Goal: Transaction & Acquisition: Purchase product/service

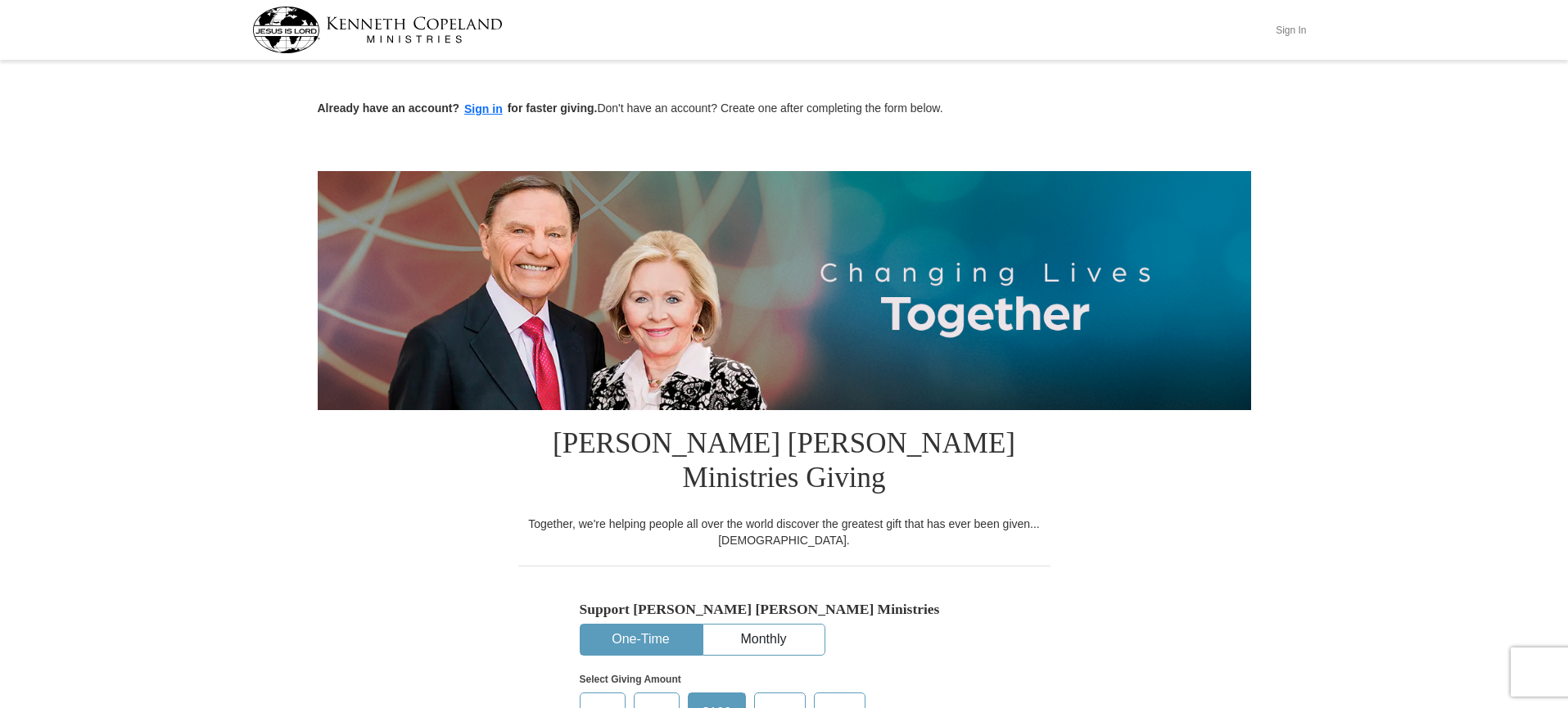
click at [1294, 32] on button "Sign In" at bounding box center [1292, 30] width 49 height 26
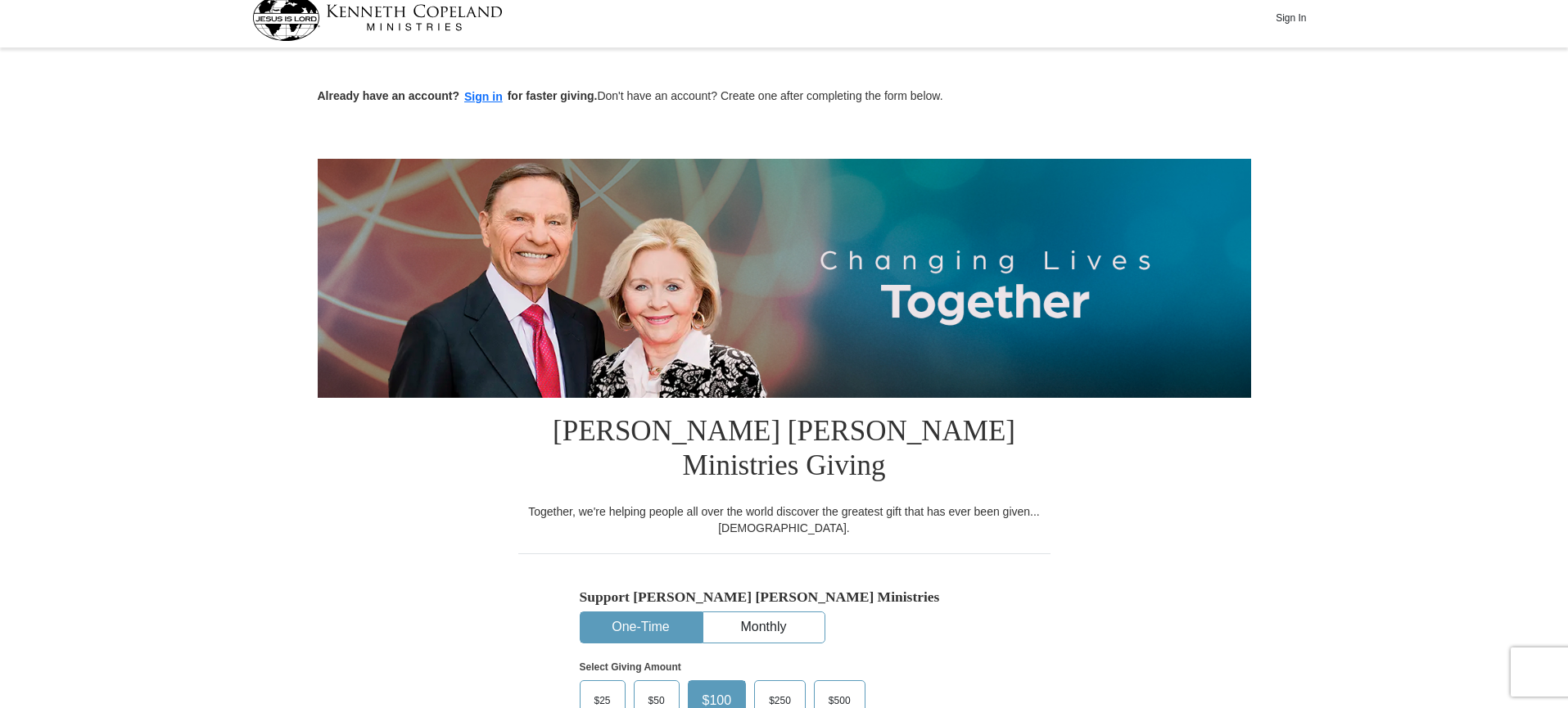
scroll to position [14, 0]
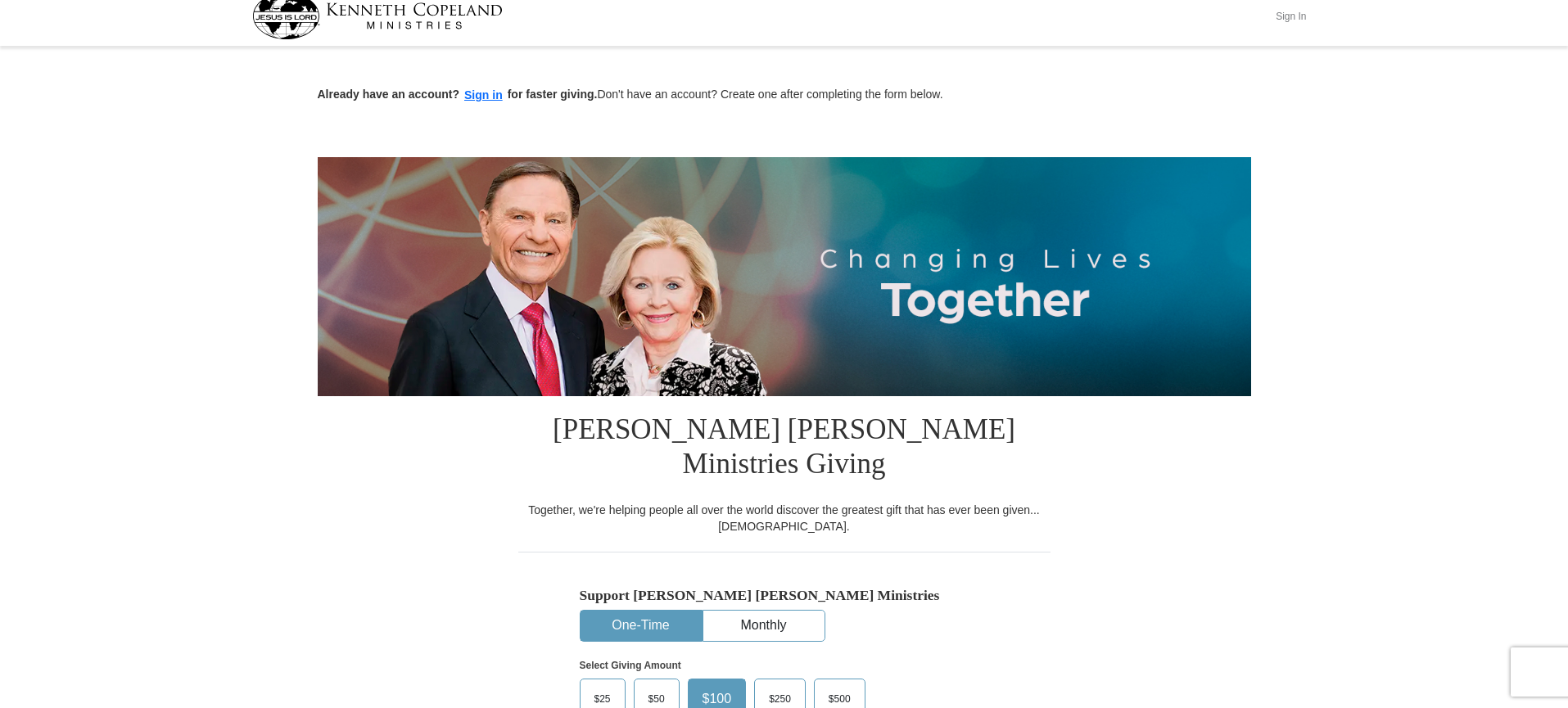
click at [1292, 22] on button "Sign In" at bounding box center [1292, 16] width 49 height 26
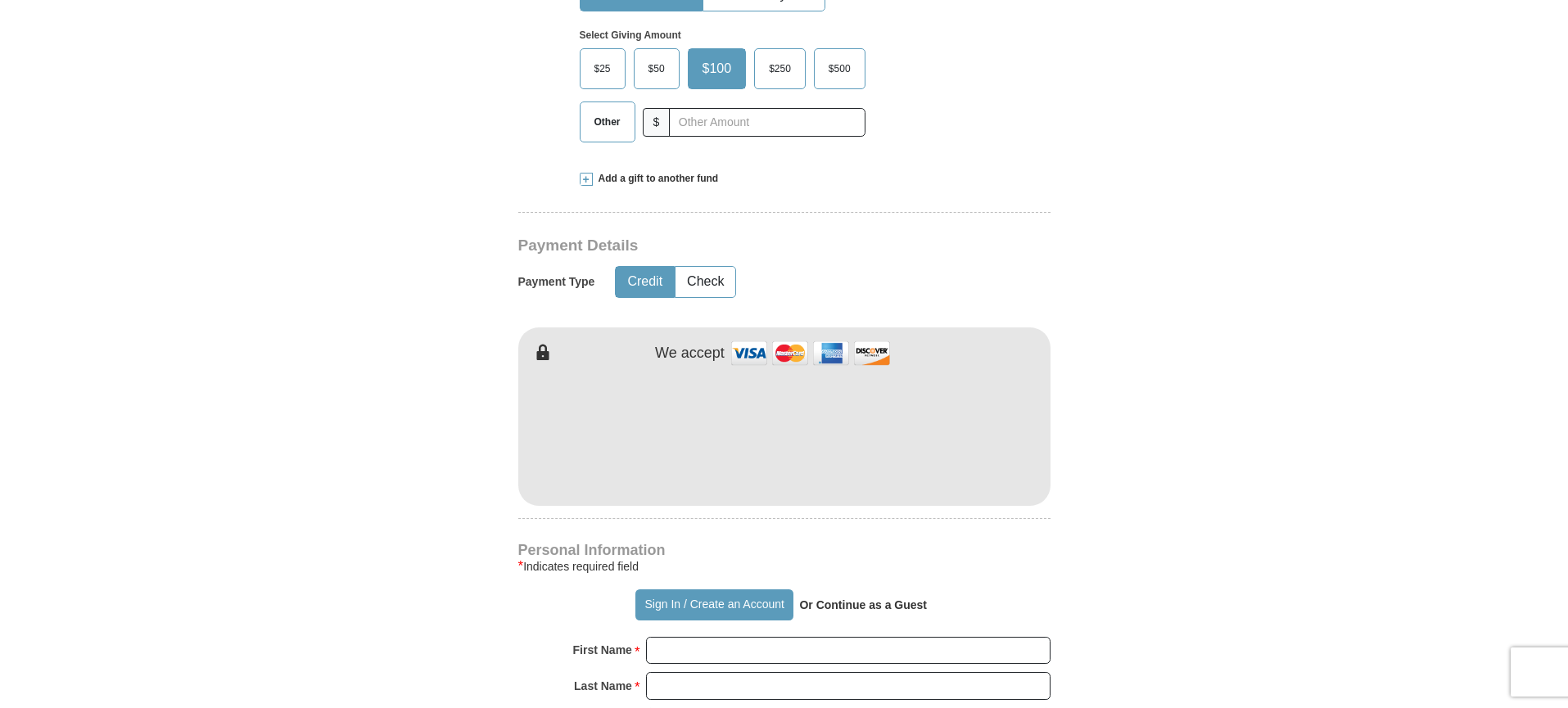
scroll to position [649, 0]
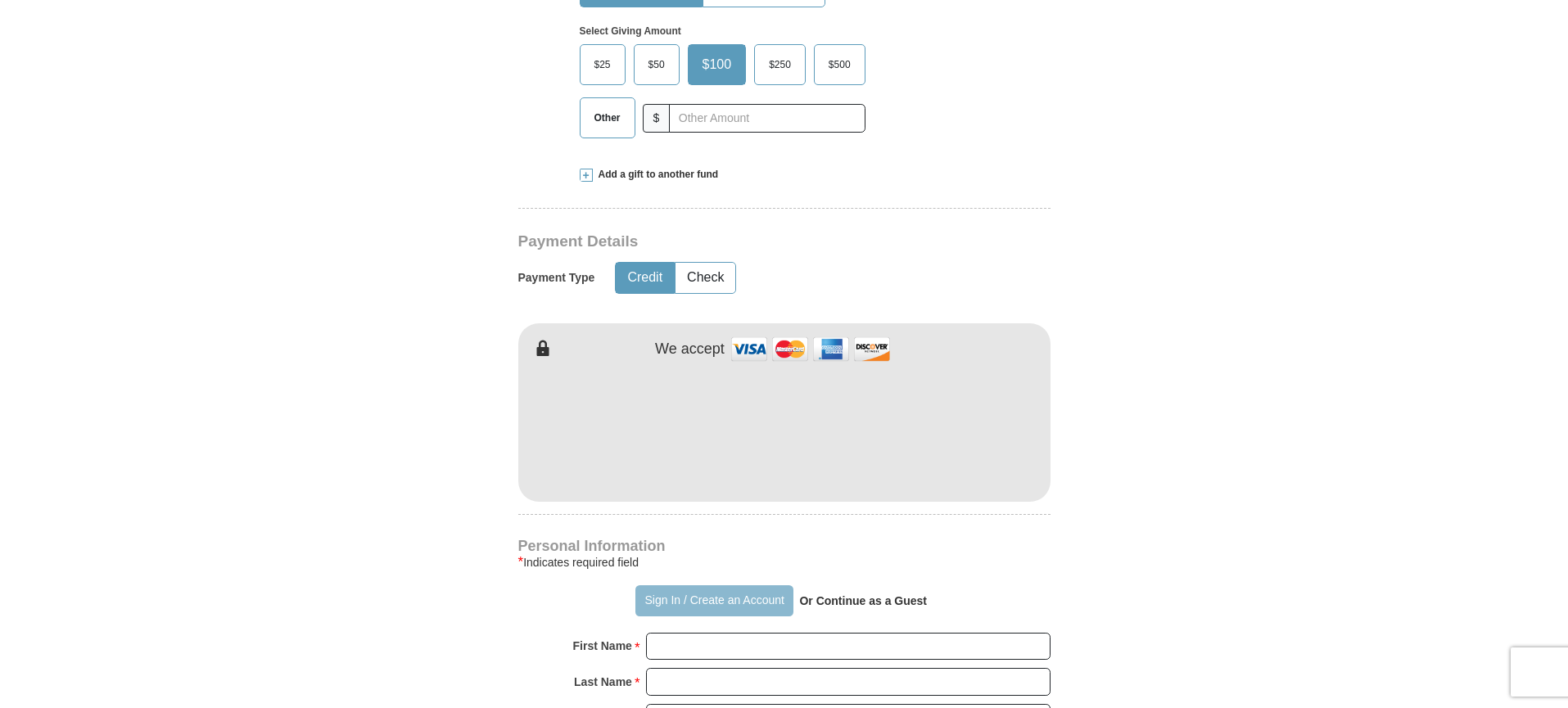
click at [675, 586] on button "Sign In / Create an Account" at bounding box center [714, 601] width 158 height 32
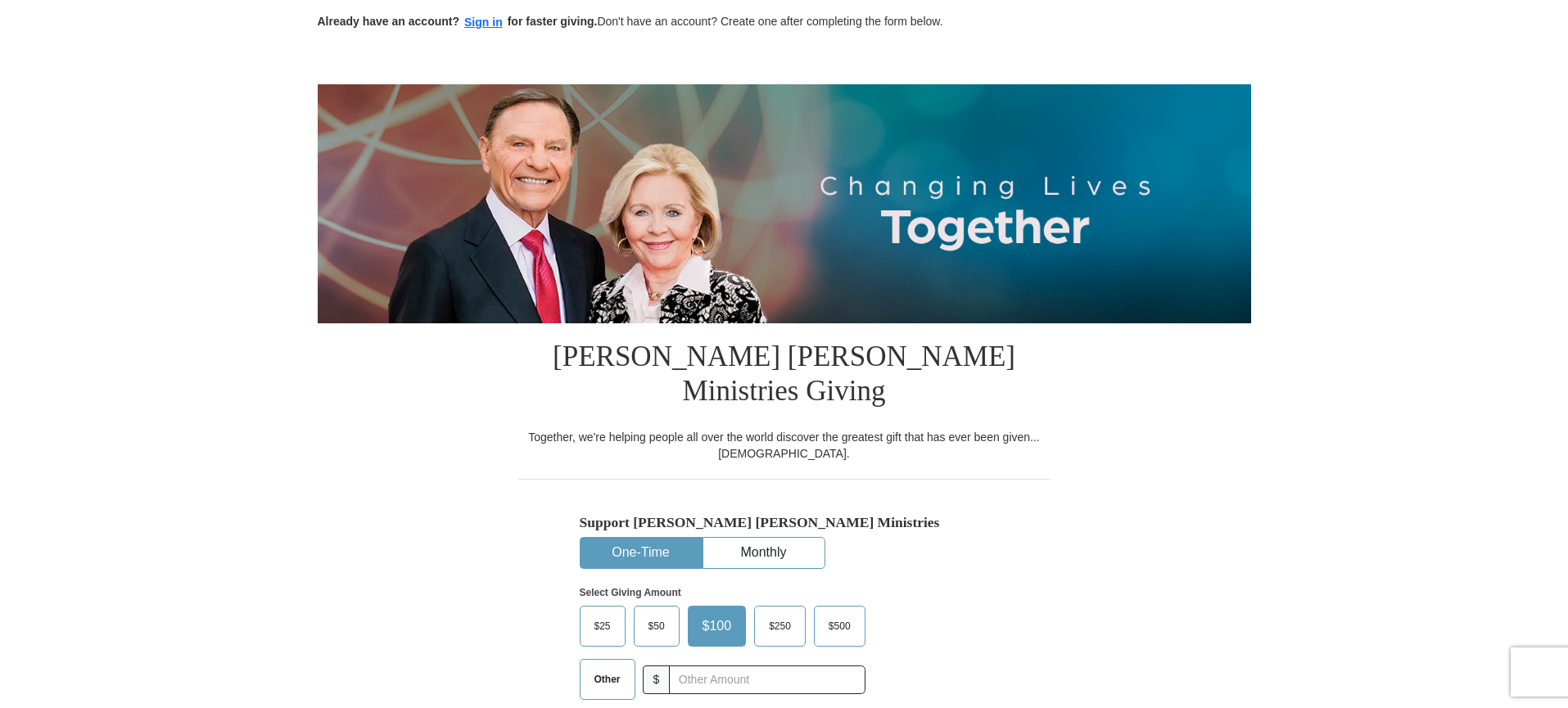
scroll to position [0, 0]
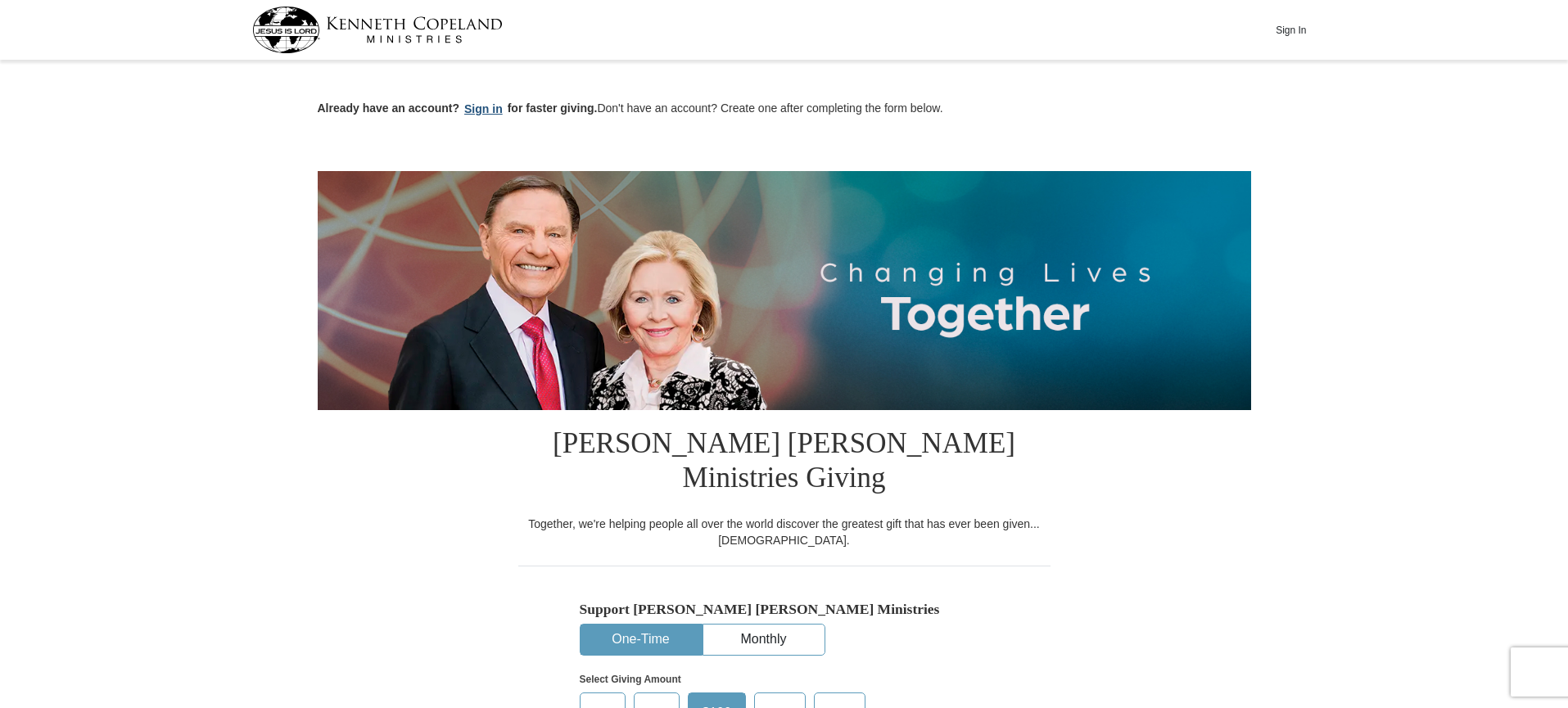
click at [481, 113] on button "Sign in" at bounding box center [483, 109] width 48 height 19
click at [481, 109] on button "Sign in" at bounding box center [483, 109] width 48 height 19
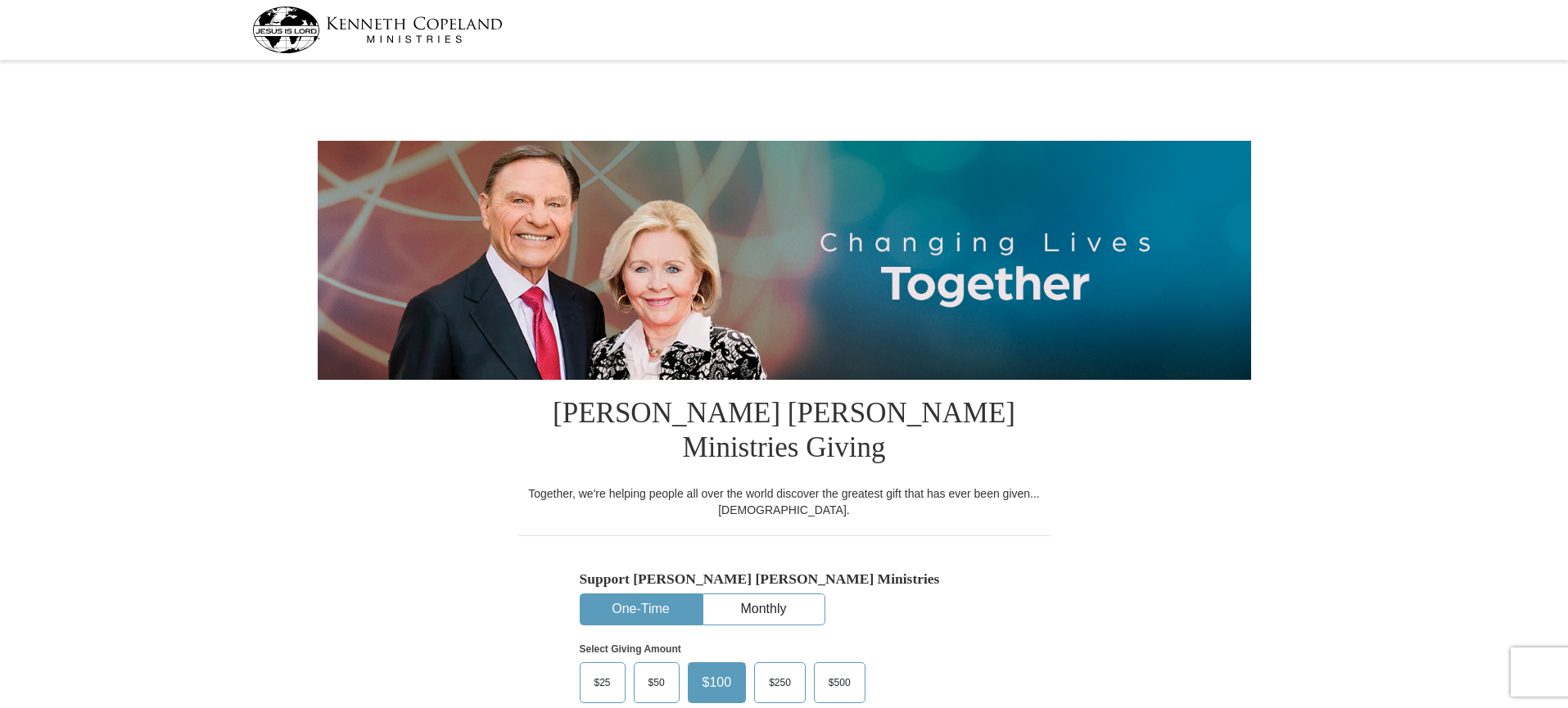
select select "NJ"
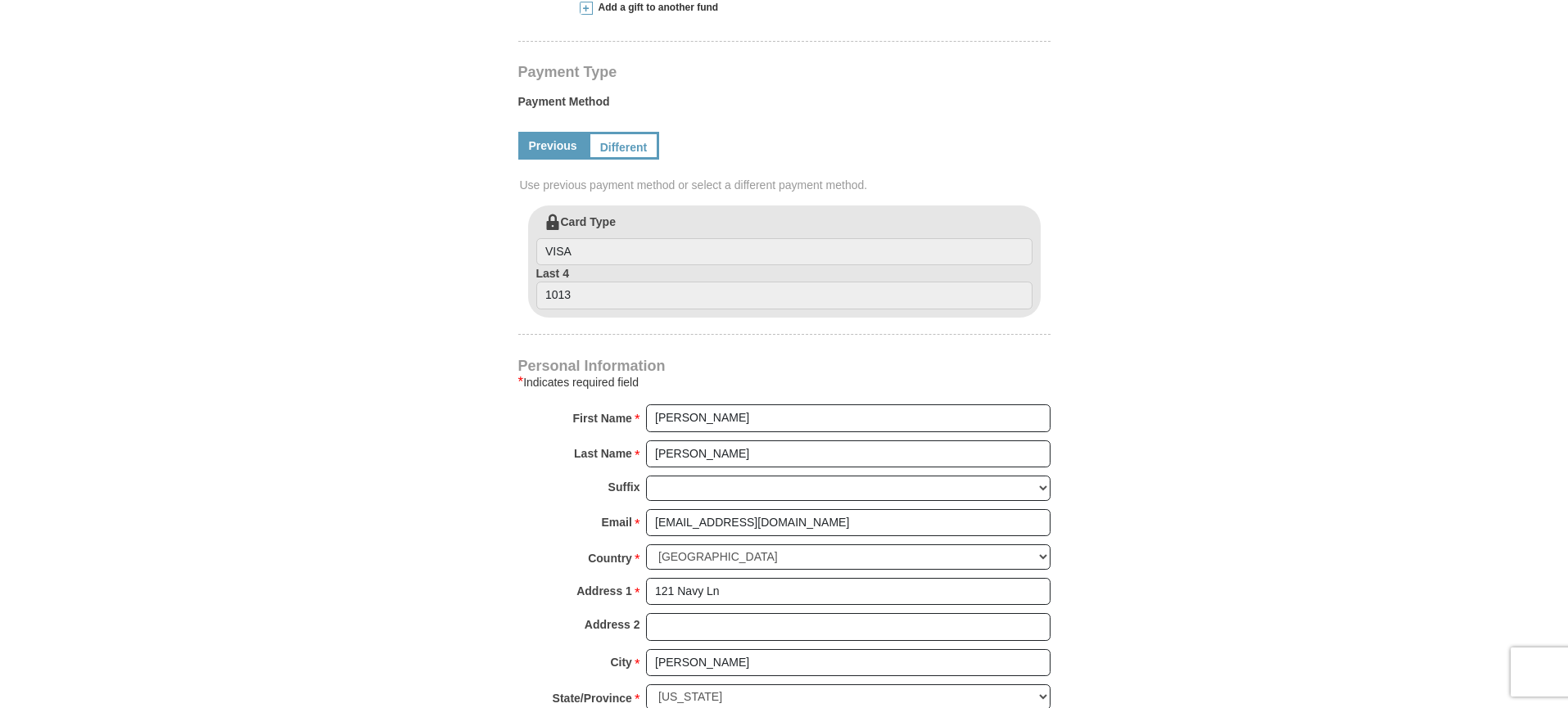
scroll to position [787, 0]
click at [618, 130] on link "Different" at bounding box center [622, 144] width 69 height 28
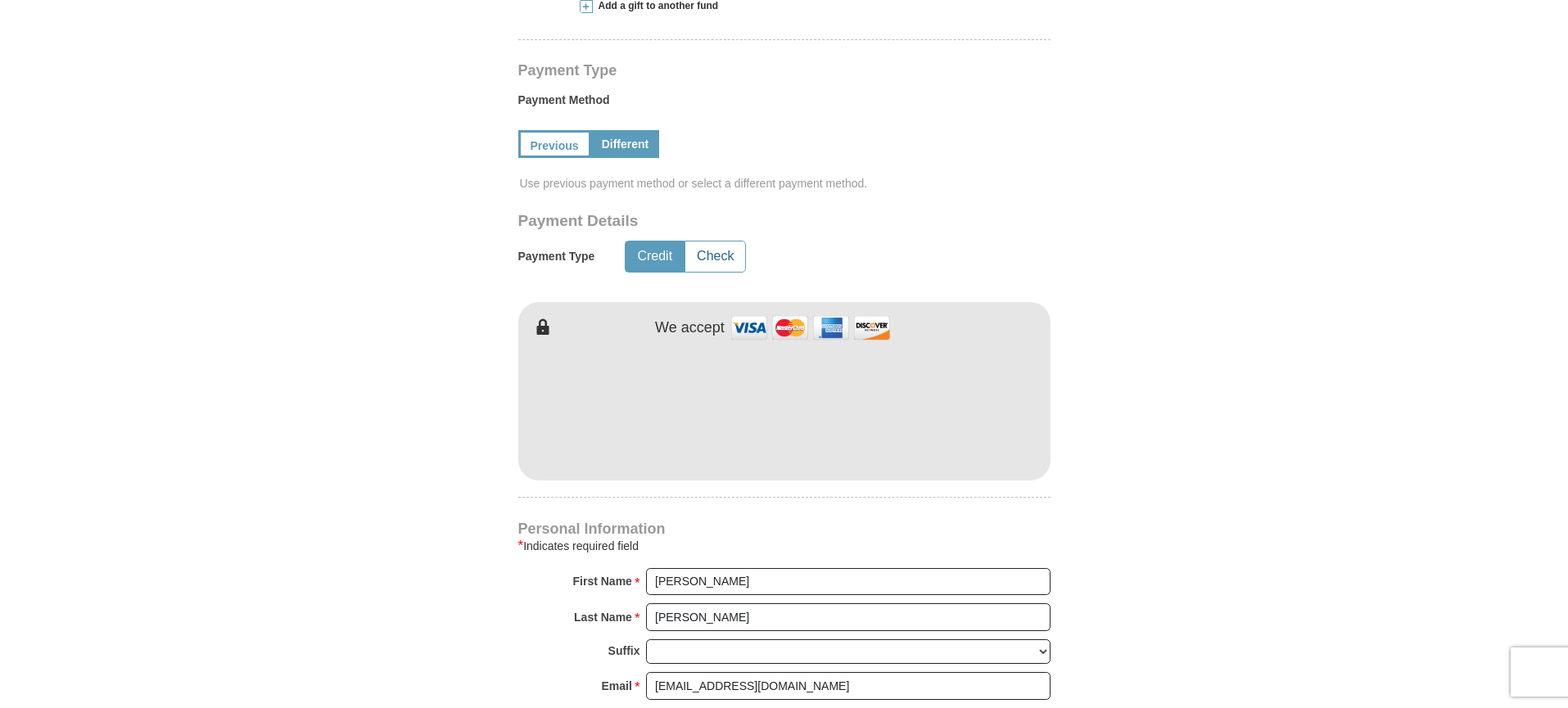
click at [707, 242] on button "Check" at bounding box center [715, 257] width 60 height 31
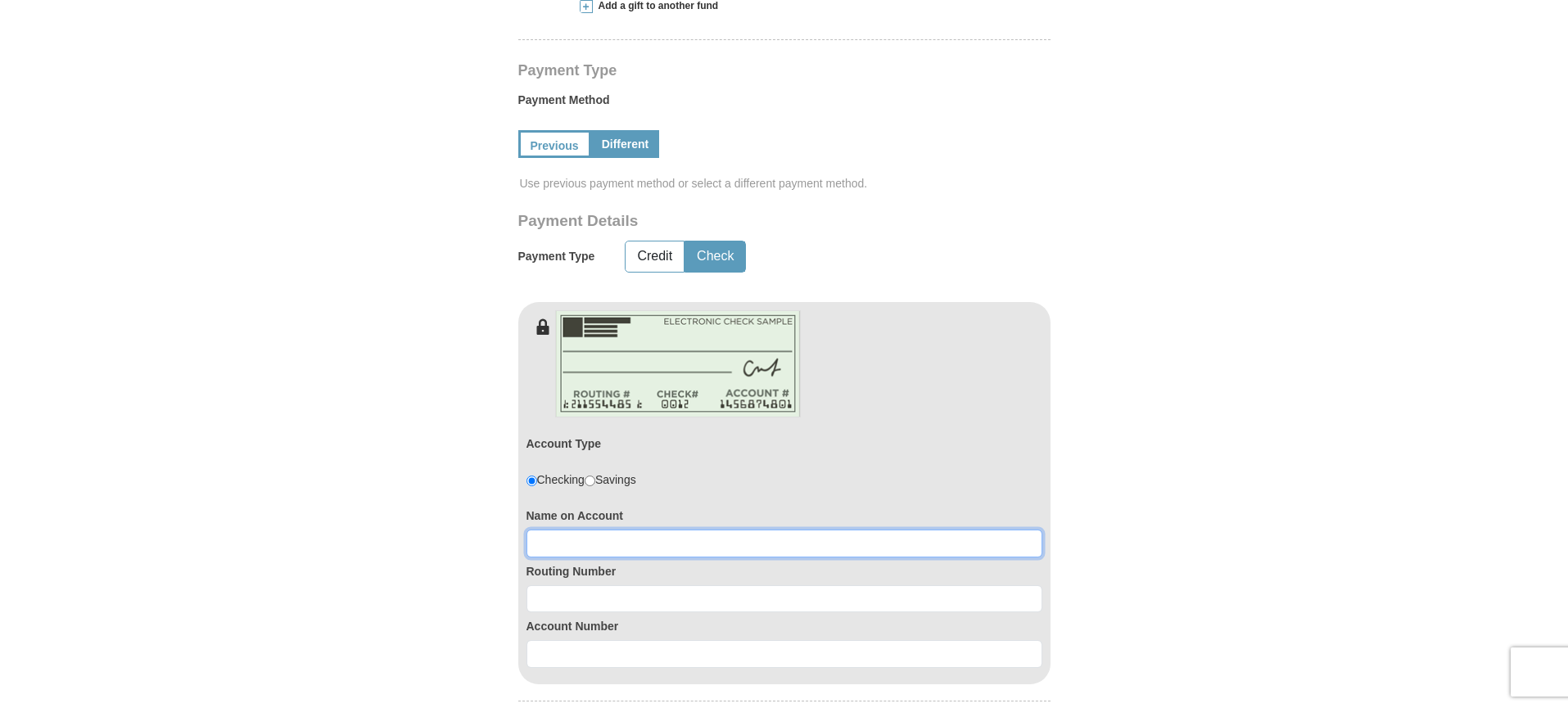
click at [619, 529] on input at bounding box center [784, 543] width 515 height 28
type input "richard and susan wojtaszewski"
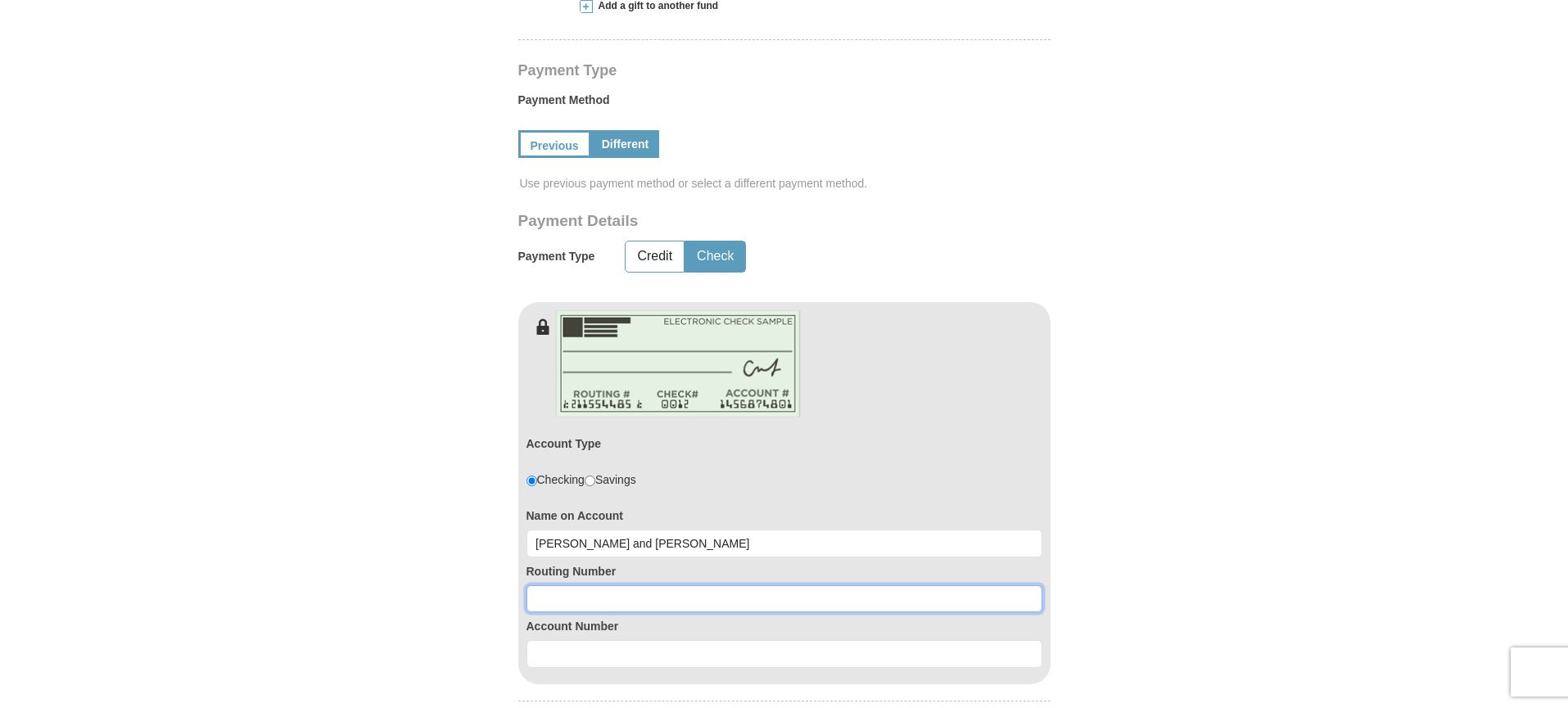
click at [605, 586] on input at bounding box center [784, 599] width 515 height 28
type input "031201360"
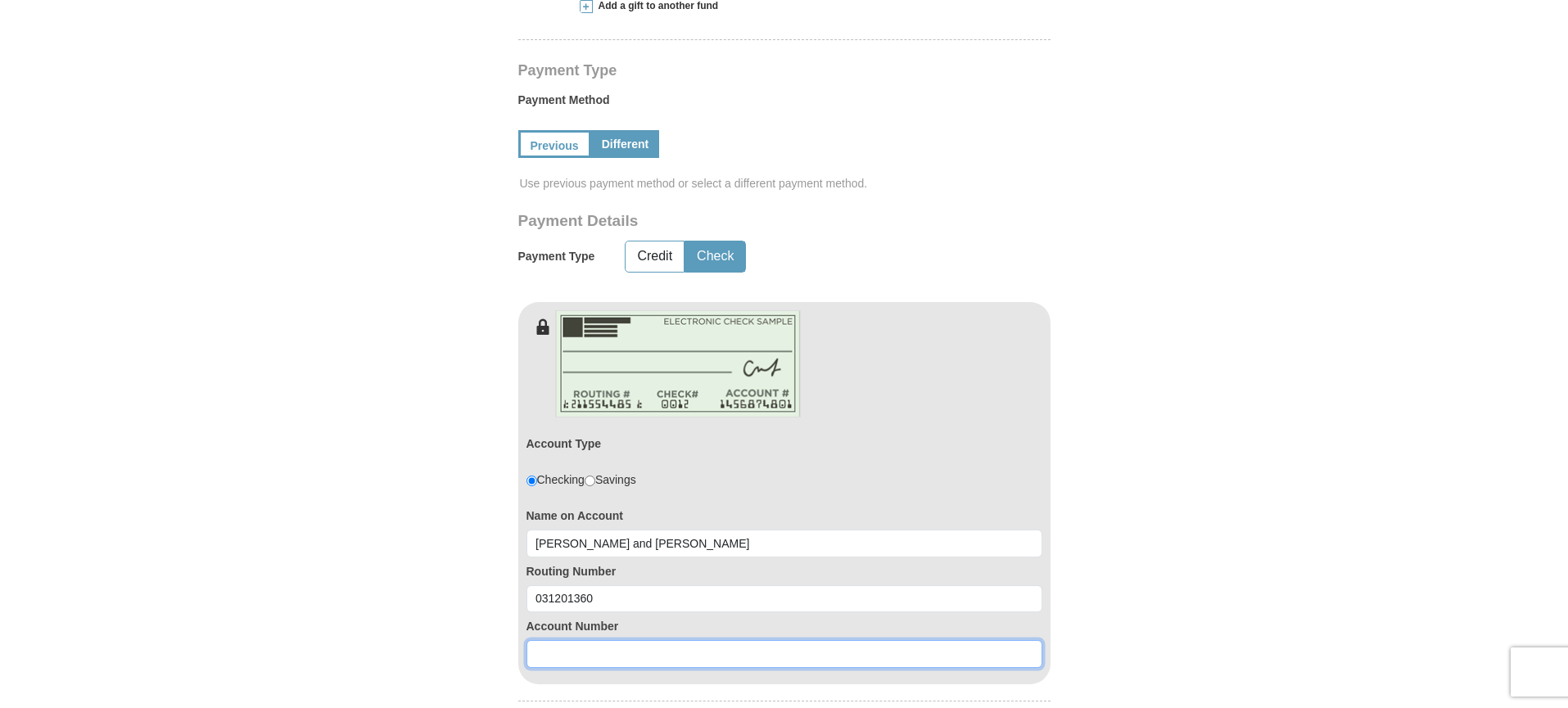
click at [596, 640] on input at bounding box center [784, 654] width 515 height 28
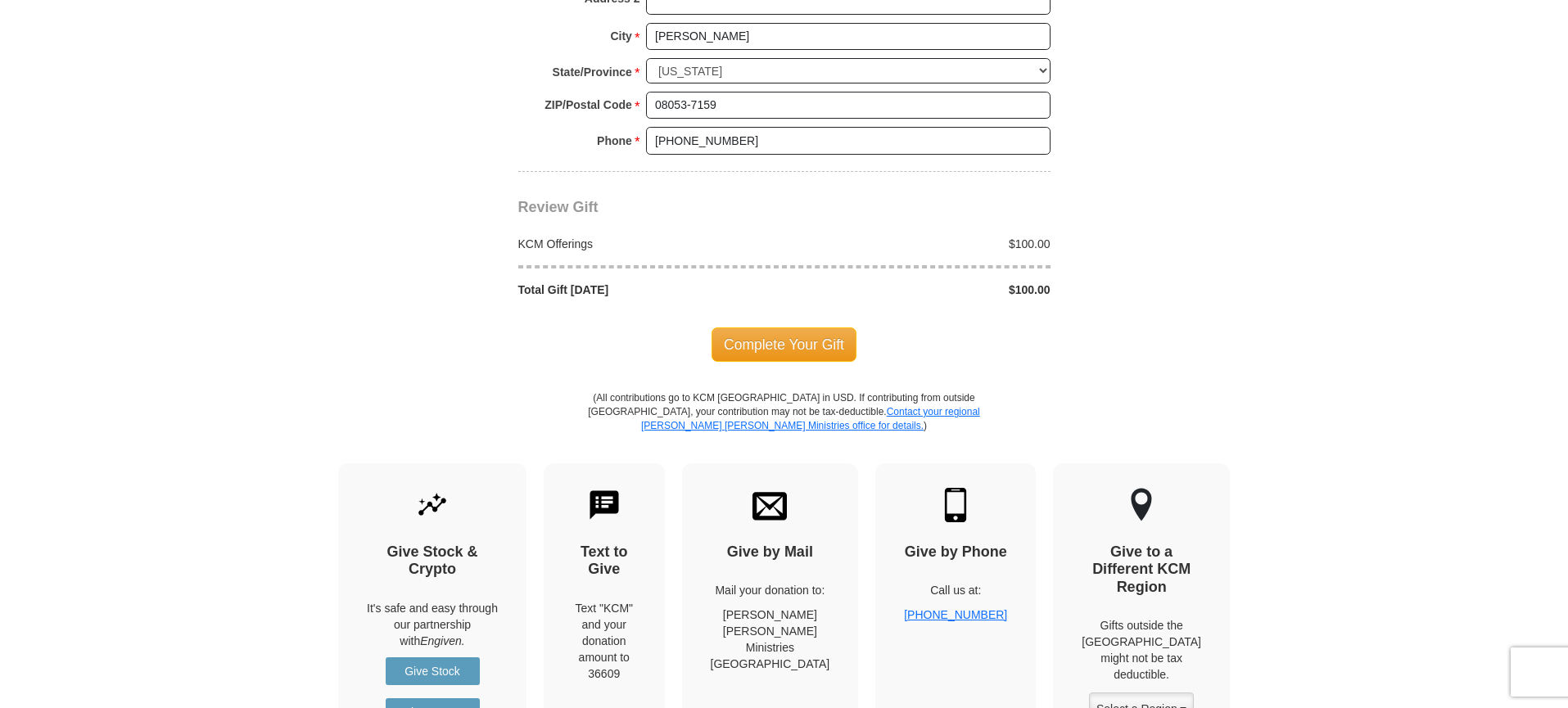
scroll to position [1786, 0]
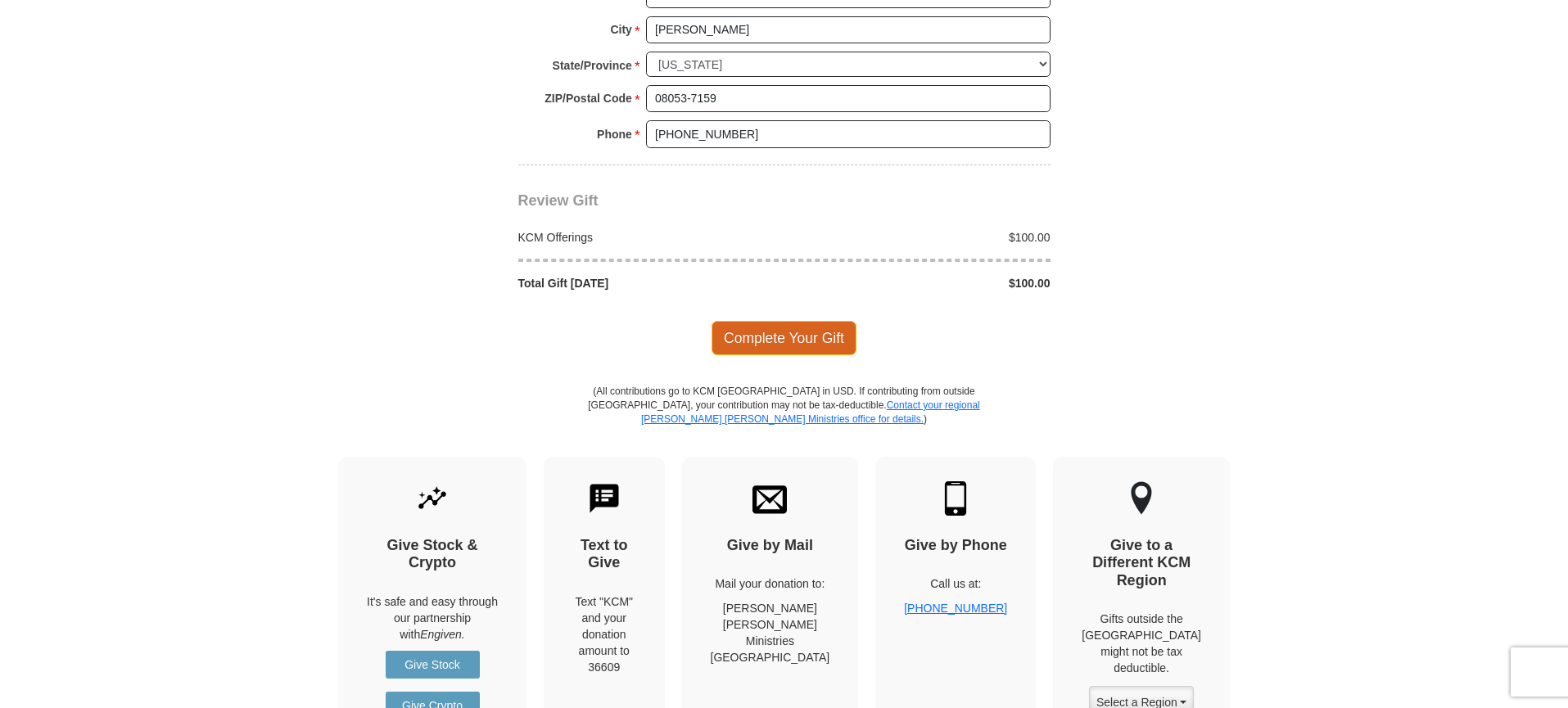
type input "4280533352"
click at [784, 321] on span "Complete Your Gift" at bounding box center [784, 338] width 145 height 35
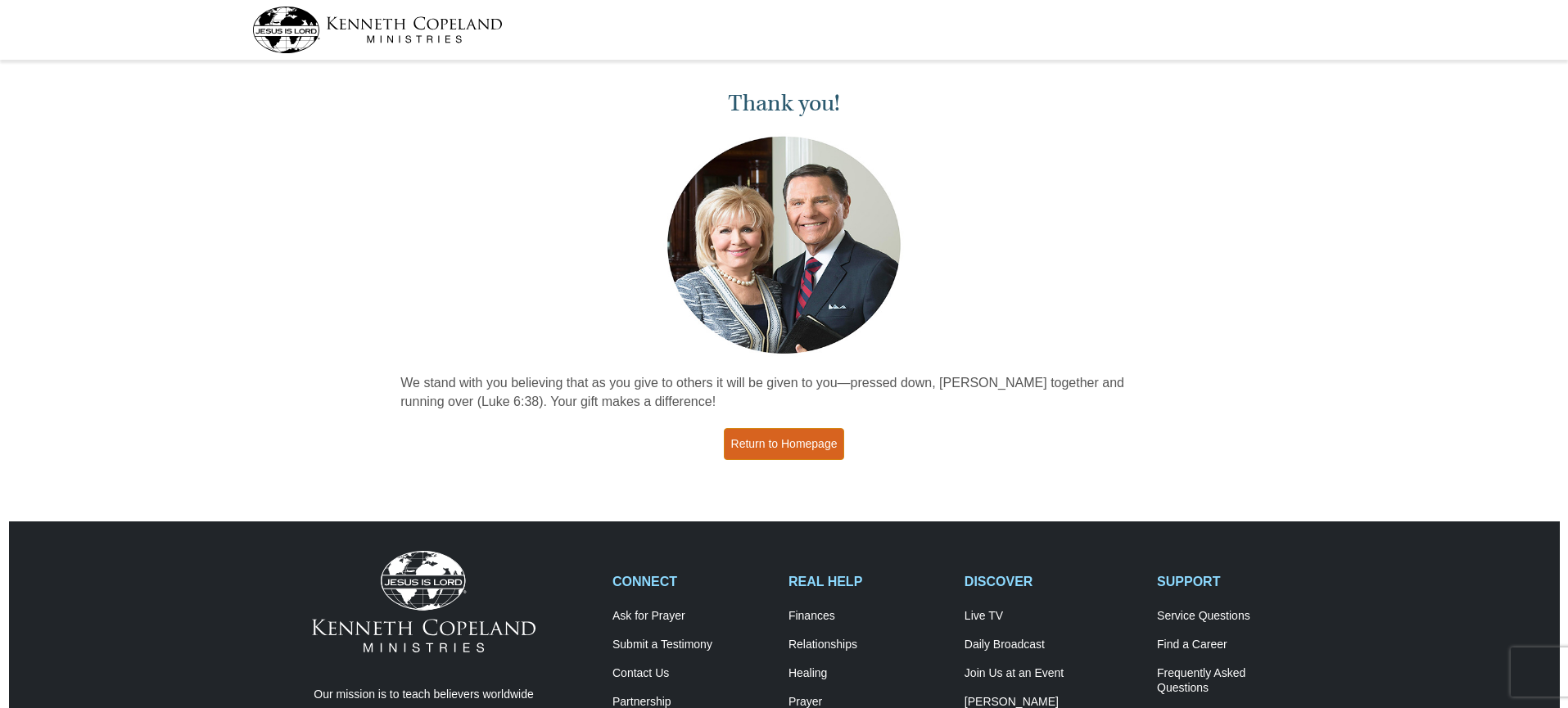
click at [793, 452] on link "Return to Homepage" at bounding box center [784, 444] width 121 height 32
